Goal: Information Seeking & Learning: Learn about a topic

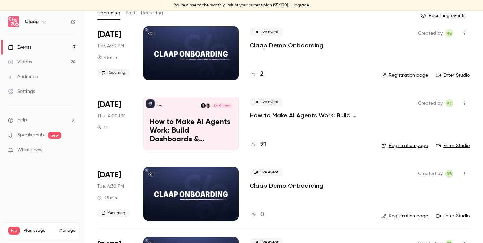
scroll to position [50, 0]
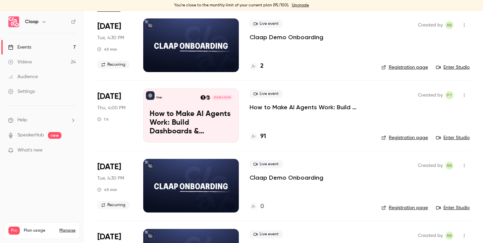
click at [264, 136] on h4 "91" at bounding box center [263, 136] width 6 height 9
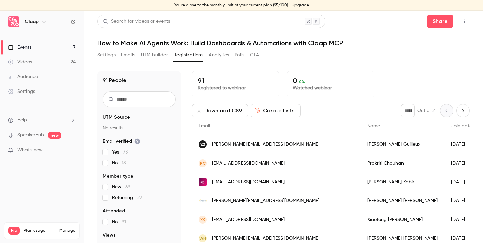
click at [50, 46] on link "Events 7" at bounding box center [42, 47] width 84 height 15
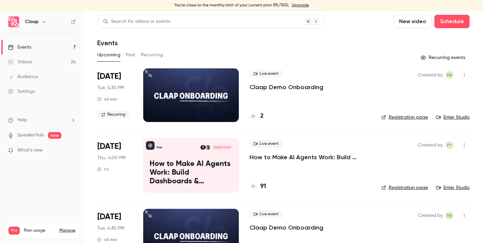
click at [173, 175] on p "How to Make AI Agents Work: Build Dashboards & Automations with Claap MCP" at bounding box center [190, 173] width 83 height 26
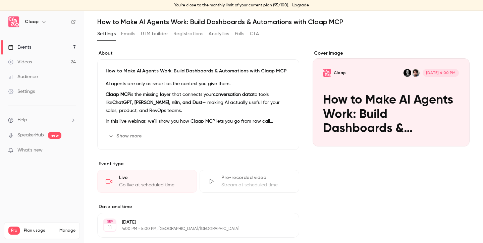
scroll to position [23, 0]
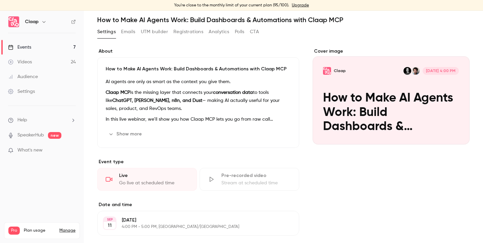
click at [127, 136] on button "Show more" at bounding box center [126, 134] width 40 height 11
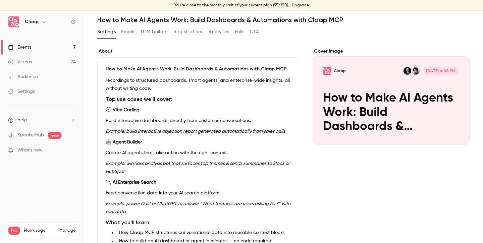
scroll to position [57, 0]
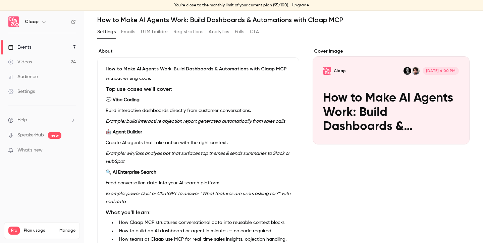
click at [34, 48] on link "Events 7" at bounding box center [42, 47] width 84 height 15
